Goal: Transaction & Acquisition: Purchase product/service

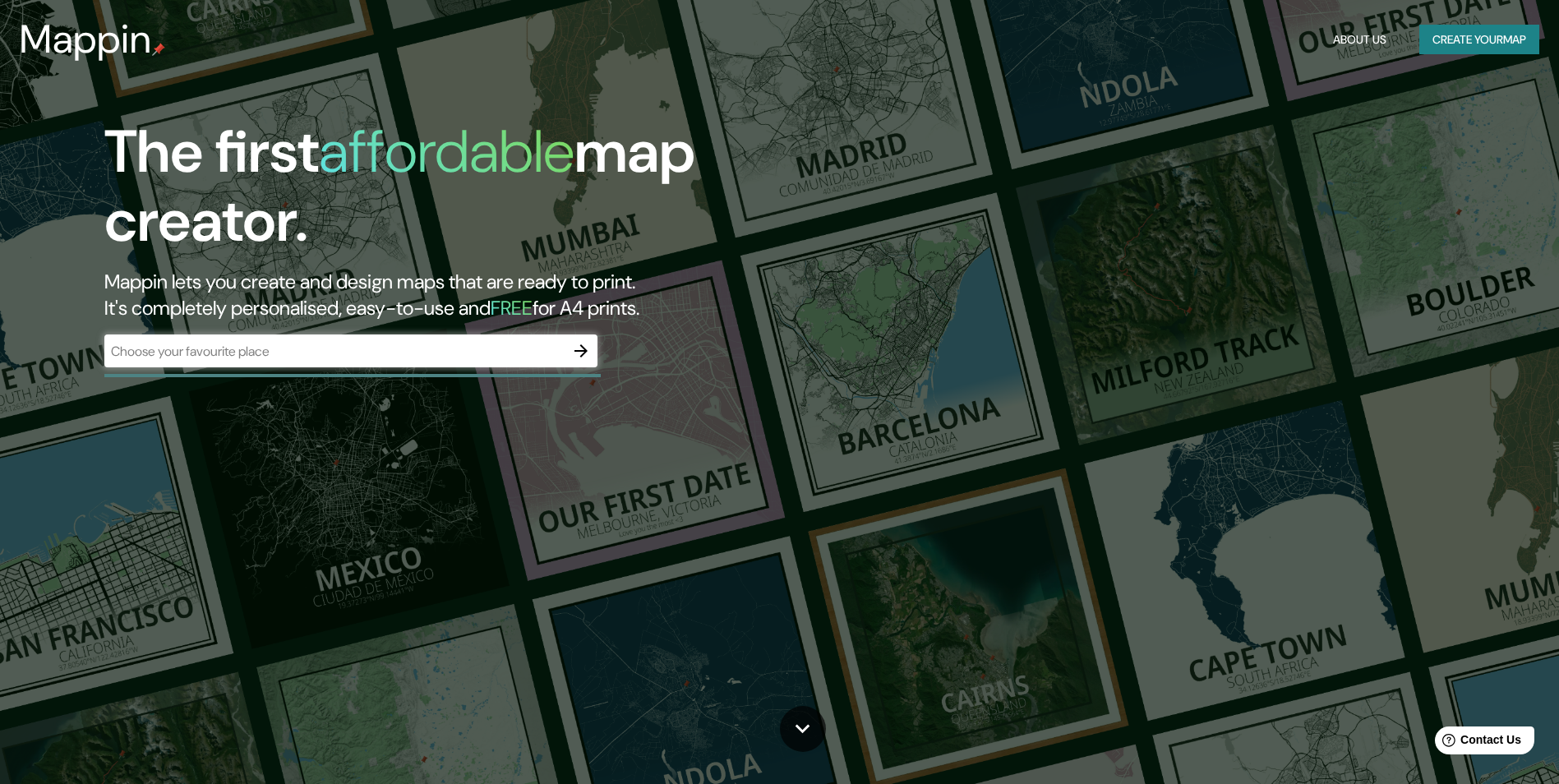
click at [487, 369] on div "​" at bounding box center [350, 352] width 493 height 36
click at [481, 337] on div "​" at bounding box center [350, 351] width 493 height 33
paste input "uramarca, chincheros apurimac"
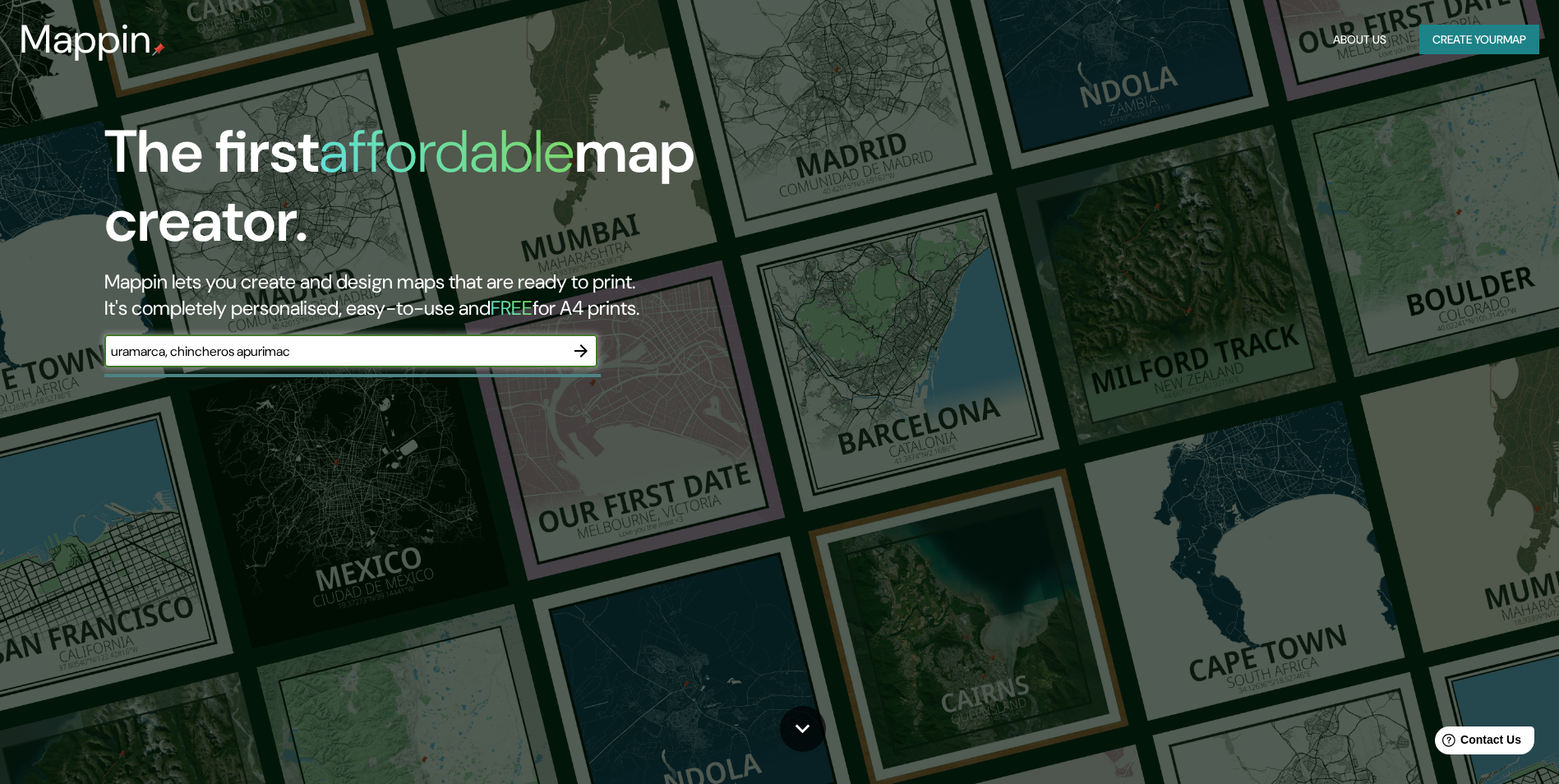
type input "uramarca, chincheros apurimac"
click at [577, 353] on icon "button" at bounding box center [581, 351] width 19 height 19
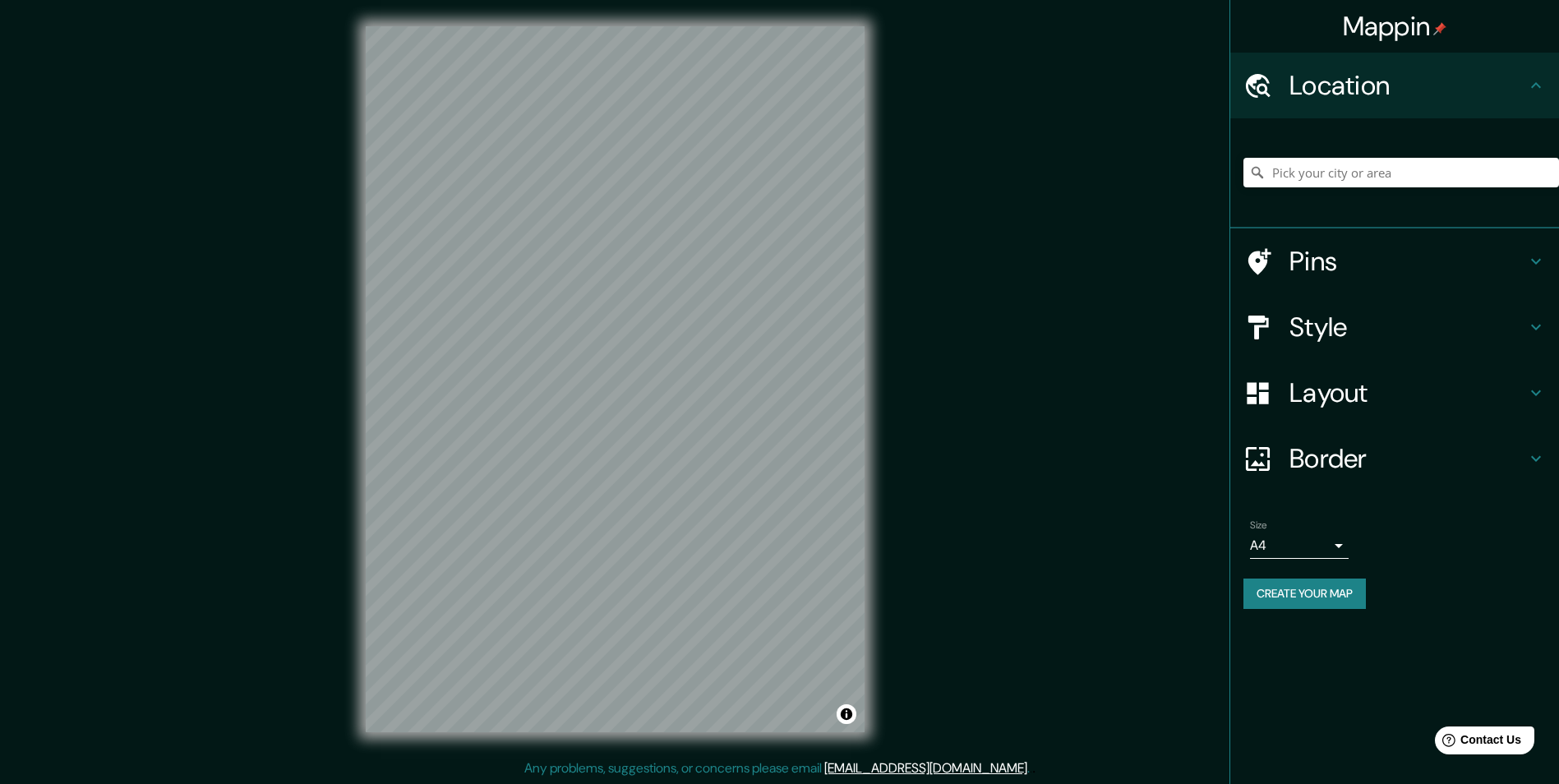
click at [1321, 190] on div at bounding box center [1401, 172] width 316 height 83
click at [1326, 179] on input "Pick your city or area" at bounding box center [1401, 172] width 316 height 29
paste input "uramarca, chincheros apurimac"
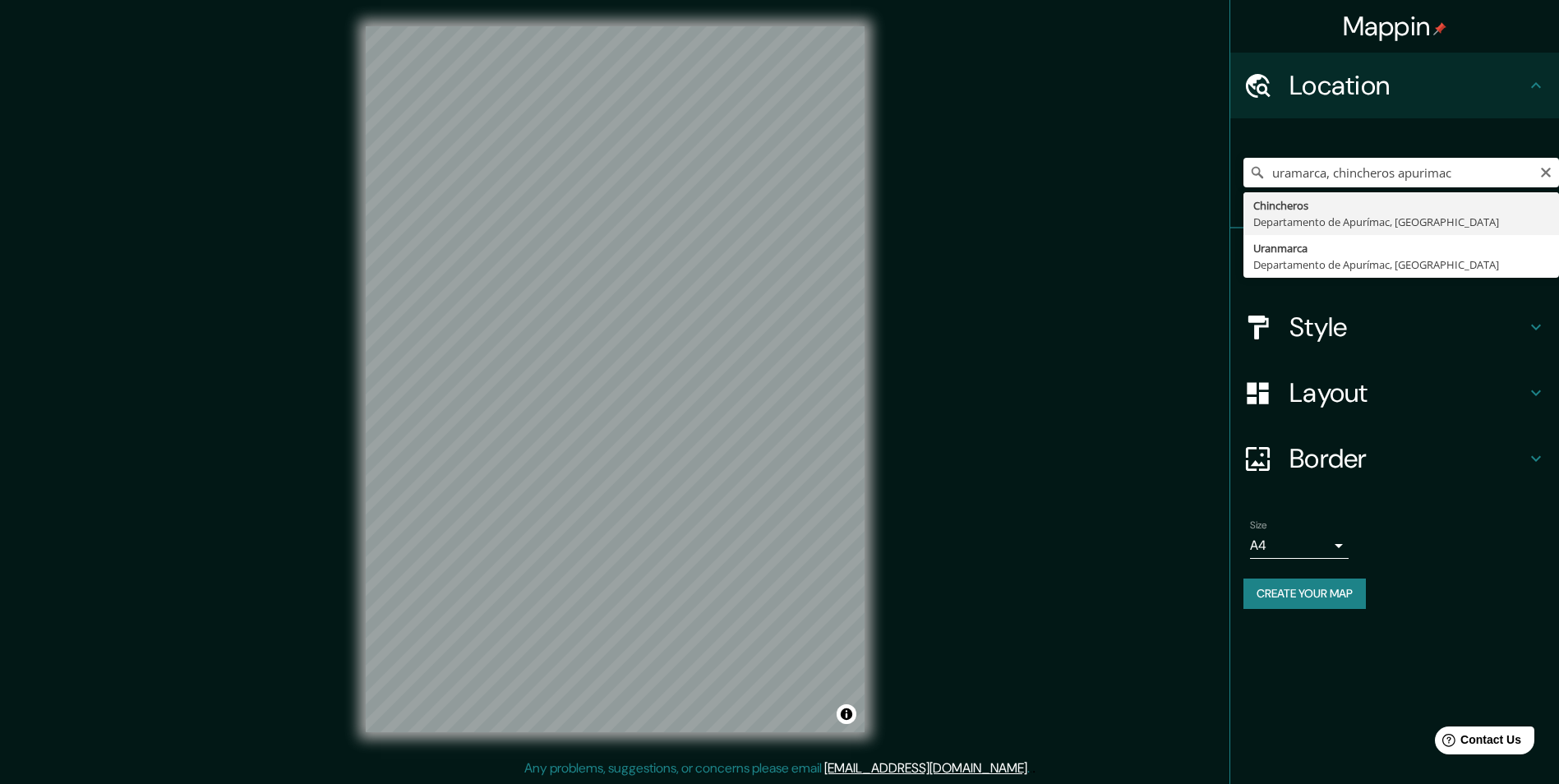
type input "Chincheros, Departamento de Apurímac, Perú"
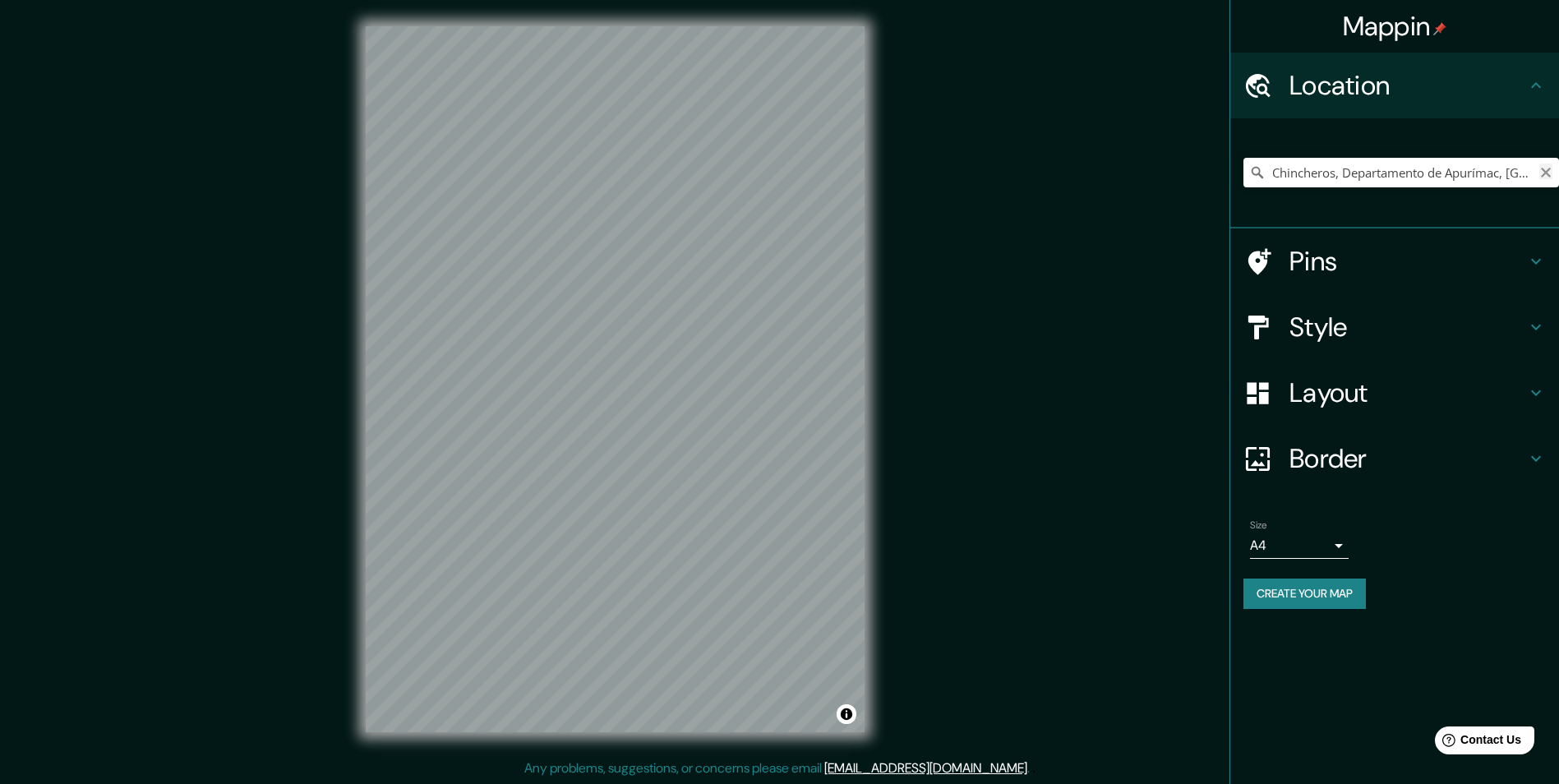
click at [1547, 170] on icon "Clear" at bounding box center [1545, 172] width 10 height 10
paste input "uramarca, chincheros apurimac"
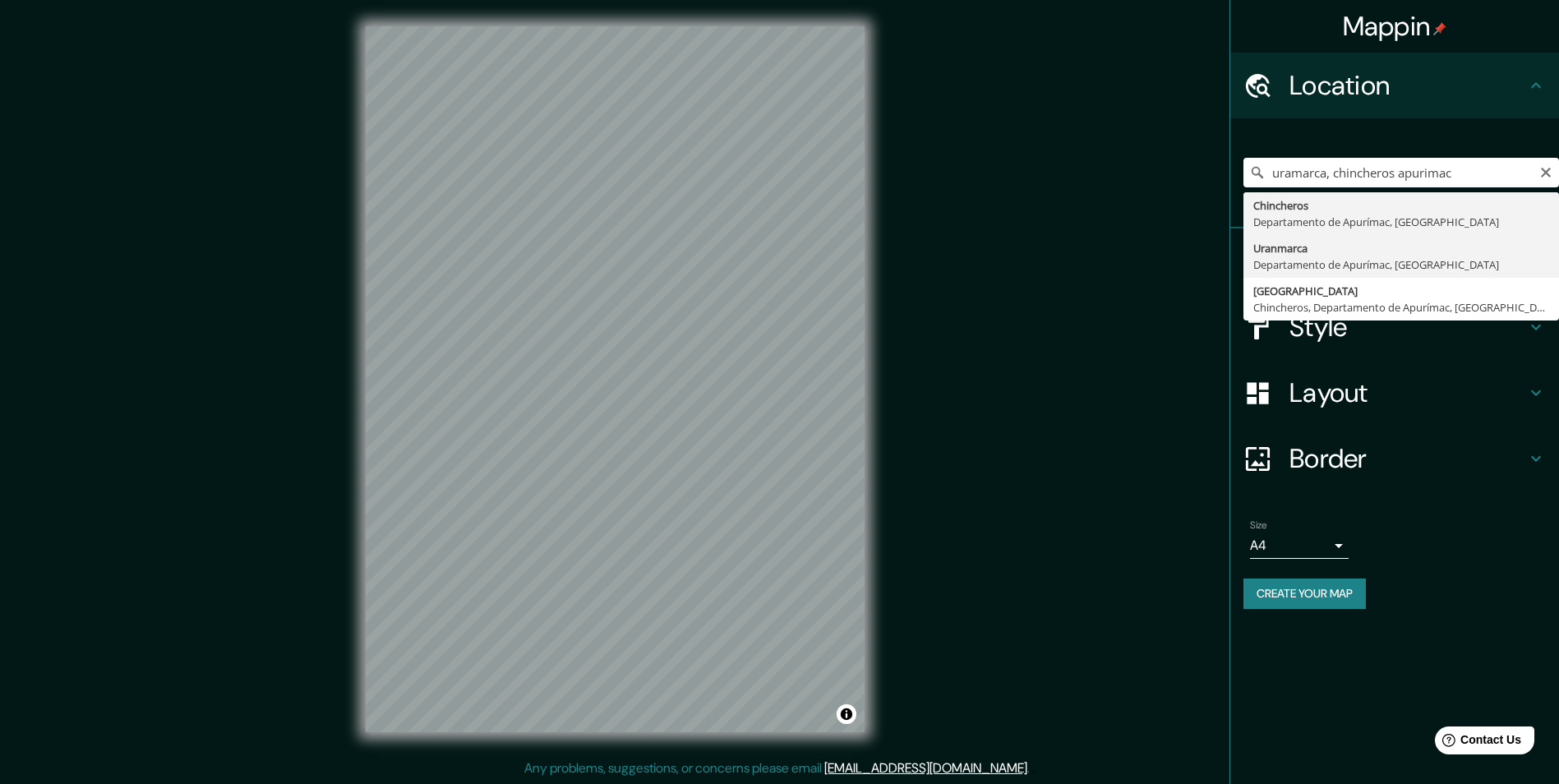
type input "Uranmarca, Departamento de Apurímac, Perú"
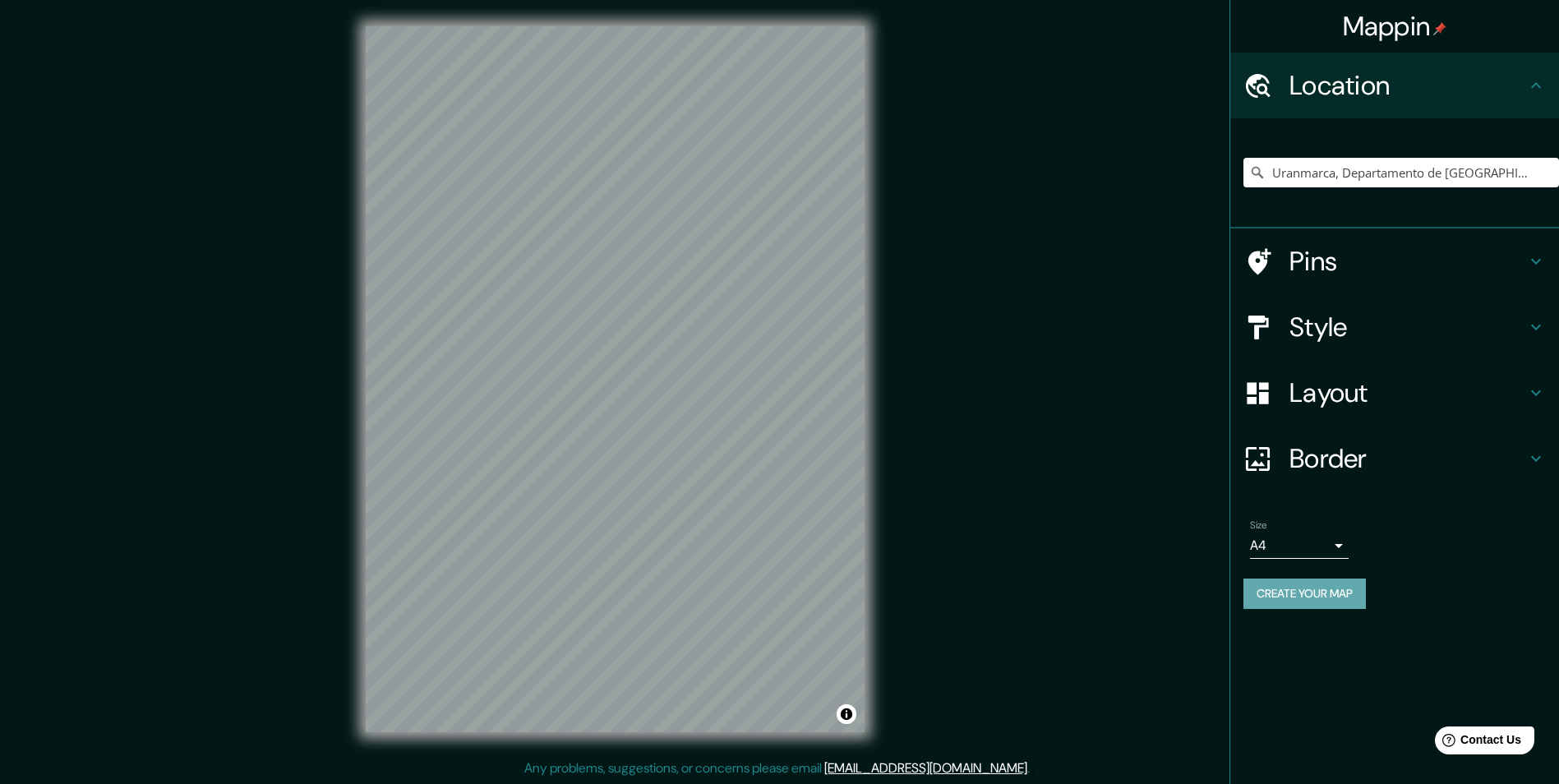
click at [1290, 593] on button "Create your map" at bounding box center [1304, 593] width 122 height 30
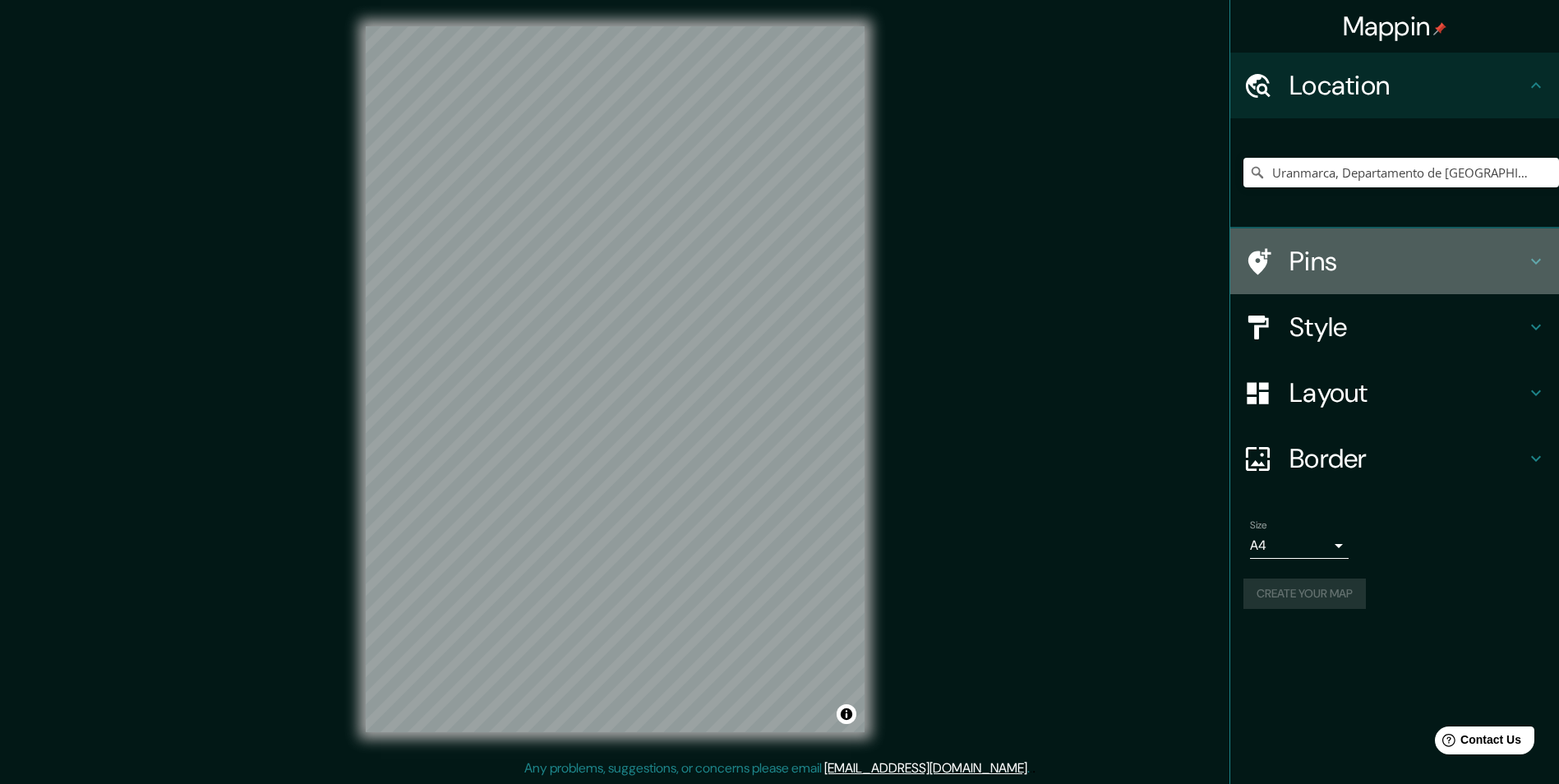
click at [1306, 263] on h4 "Pins" at bounding box center [1407, 261] width 236 height 33
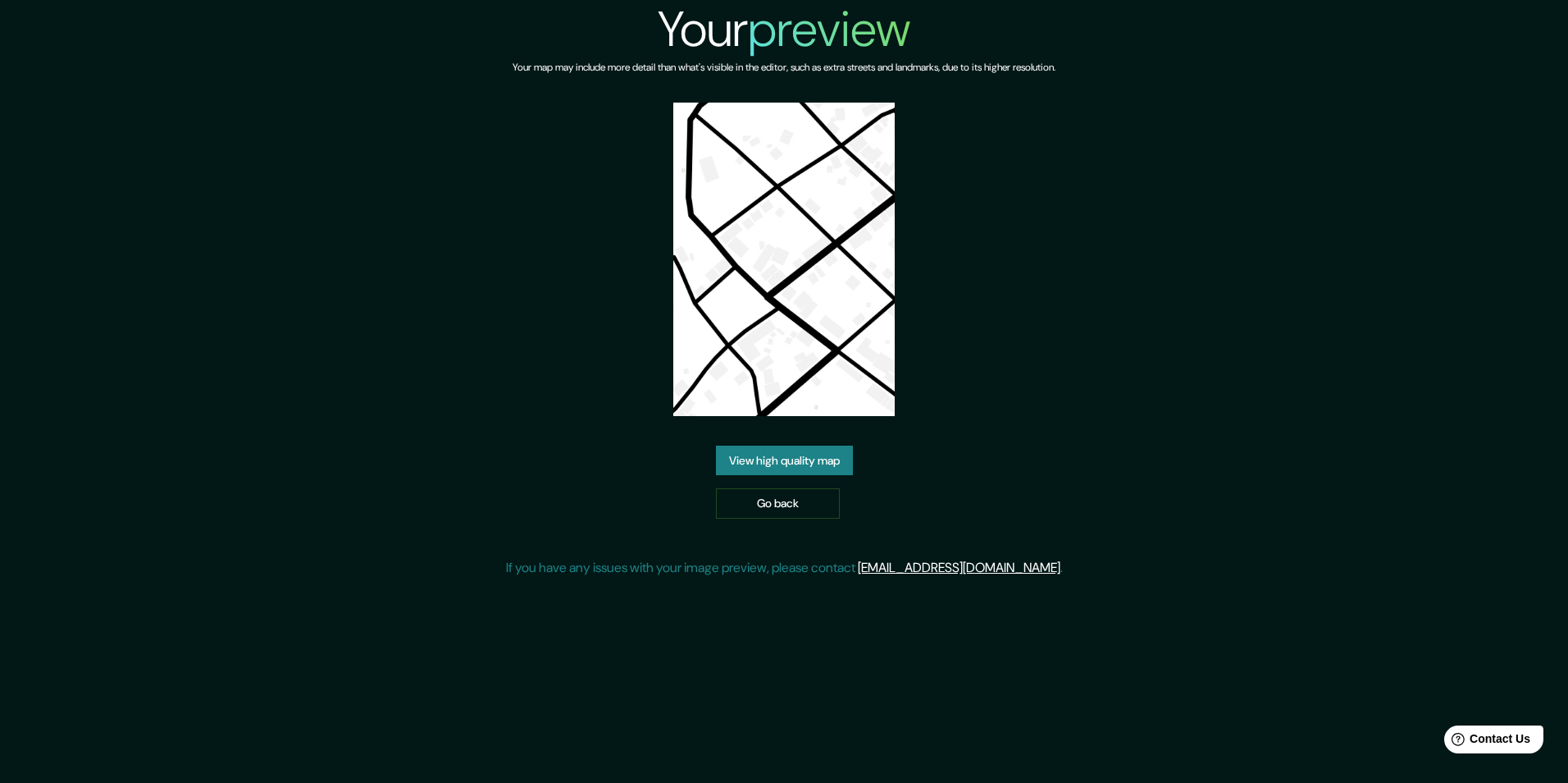
click at [791, 465] on link "View high quality map" at bounding box center [784, 460] width 137 height 30
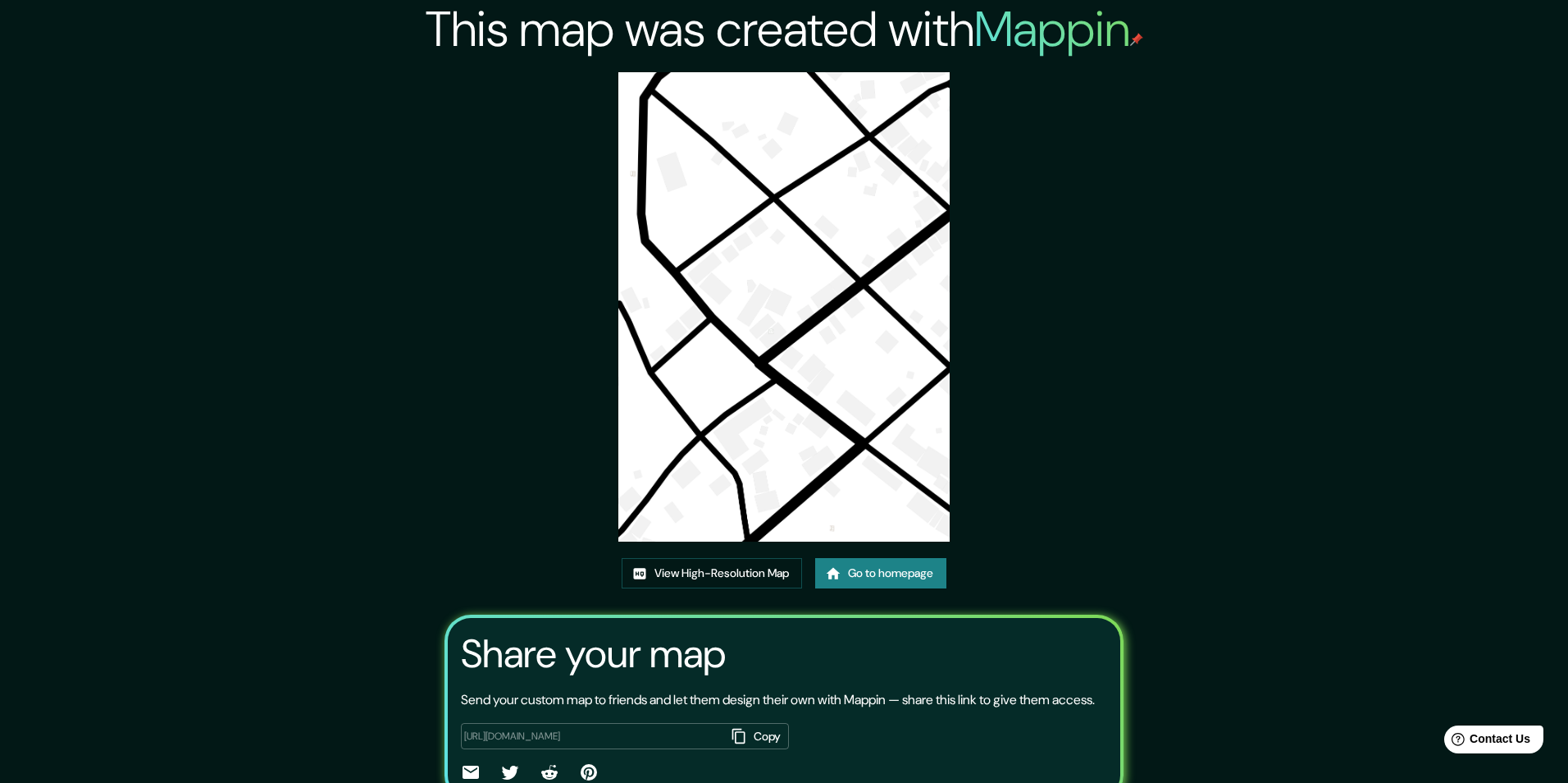
click at [882, 558] on link "Go to homepage" at bounding box center [880, 572] width 131 height 30
